Goal: Transaction & Acquisition: Obtain resource

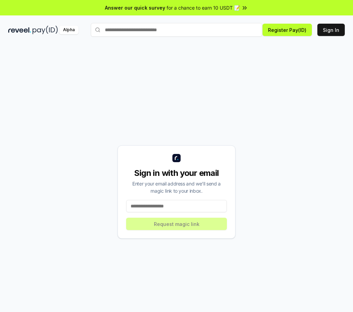
click at [172, 205] on input at bounding box center [176, 206] width 101 height 12
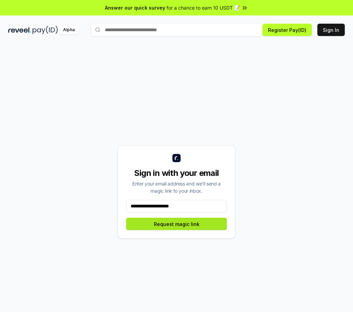
type input "**********"
click at [188, 224] on button "Request magic link" at bounding box center [176, 224] width 101 height 12
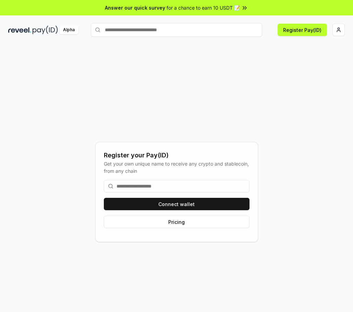
click at [181, 184] on input at bounding box center [177, 186] width 146 height 12
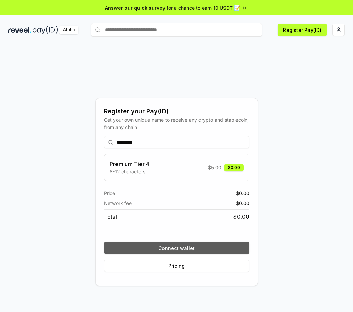
type input "*********"
click at [175, 248] on button "Connect wallet" at bounding box center [177, 248] width 146 height 12
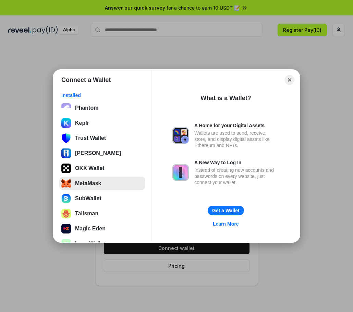
click at [91, 185] on button "MetaMask" at bounding box center [102, 184] width 86 height 14
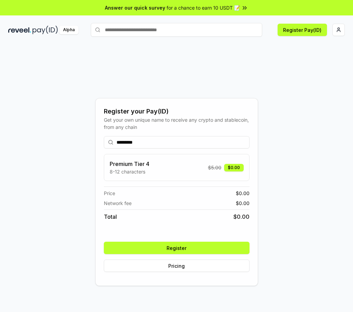
click at [185, 247] on button "Register" at bounding box center [177, 248] width 146 height 12
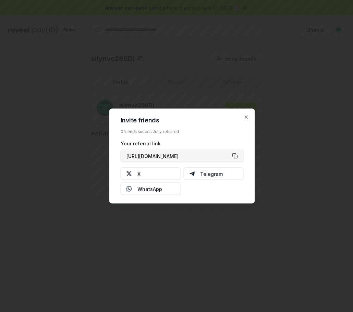
click at [236, 156] on button "[URL][DOMAIN_NAME]" at bounding box center [182, 156] width 123 height 12
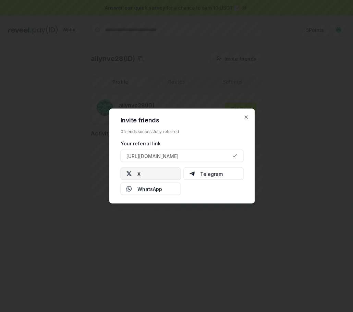
click at [144, 173] on button "X" at bounding box center [151, 174] width 60 height 12
click at [205, 175] on button "Telegram" at bounding box center [213, 174] width 60 height 12
click at [247, 115] on icon "button" at bounding box center [246, 117] width 5 height 5
